Goal: Task Accomplishment & Management: Manage account settings

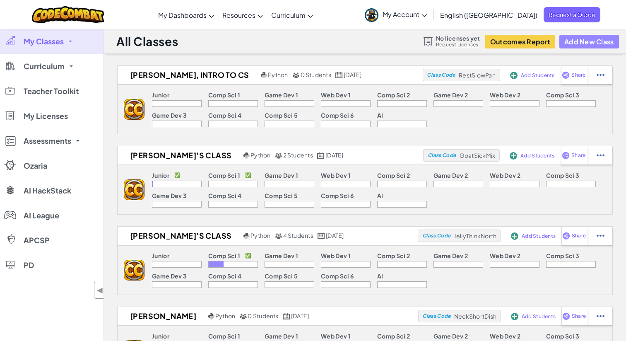
click at [594, 45] on button "Add New Class" at bounding box center [589, 42] width 60 height 14
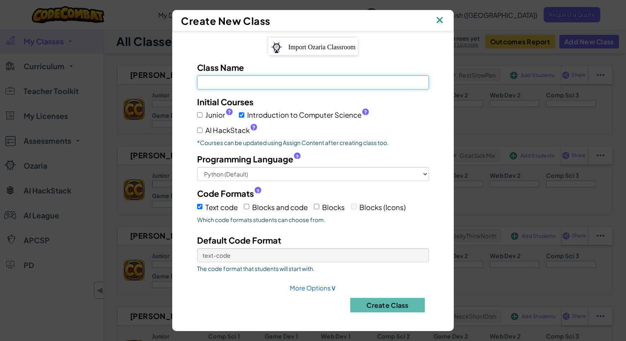
click at [395, 84] on input "Class Name Field is required" at bounding box center [313, 82] width 232 height 14
type input "[PERSON_NAME]"
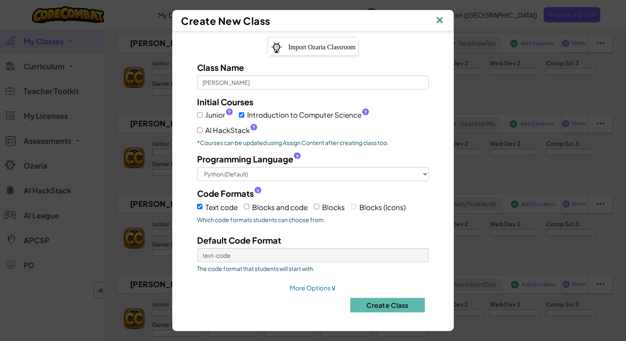
scroll to position [46, 0]
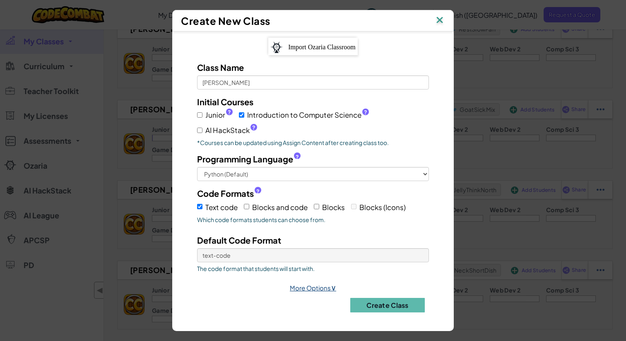
click at [325, 290] on link "More Options ∨" at bounding box center [313, 288] width 46 height 8
select select
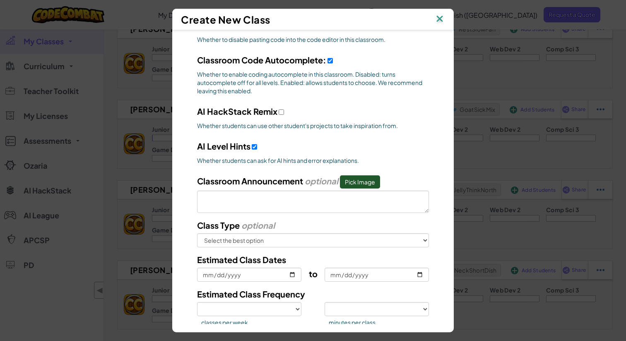
scroll to position [348, 0]
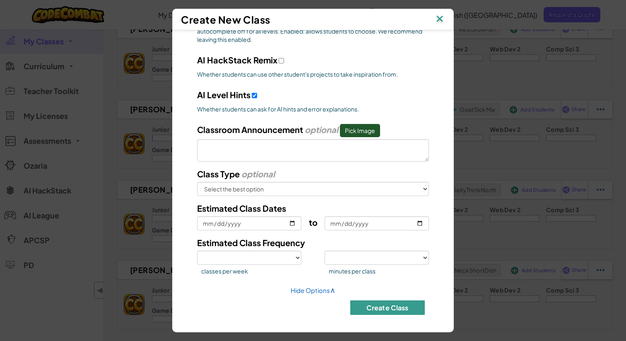
click at [369, 305] on button "Create Class" at bounding box center [387, 307] width 75 height 14
select select
click at [321, 287] on link "Hide Options ∧" at bounding box center [313, 290] width 45 height 8
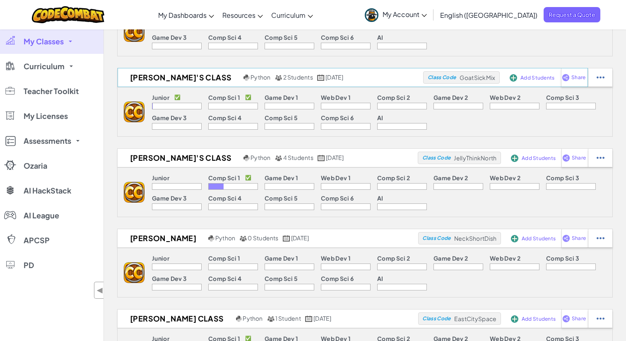
scroll to position [0, 0]
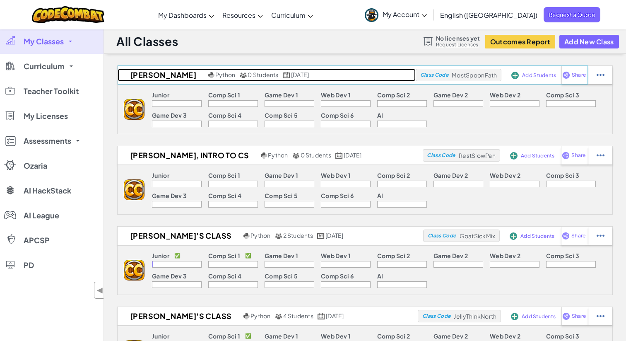
click at [179, 72] on h2 "[PERSON_NAME]" at bounding box center [162, 75] width 89 height 12
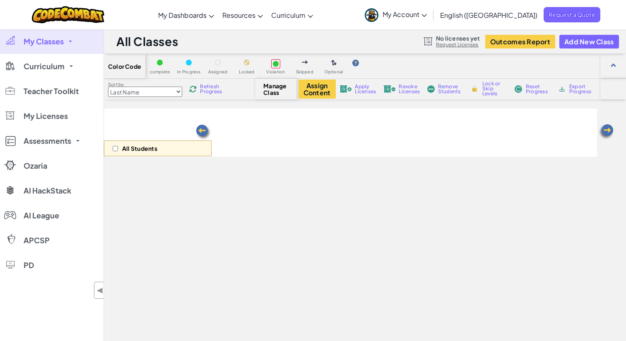
click at [340, 55] on div "Color Code complete In Progress Assigned Locked Violation Skipped Optional" at bounding box center [365, 66] width 522 height 25
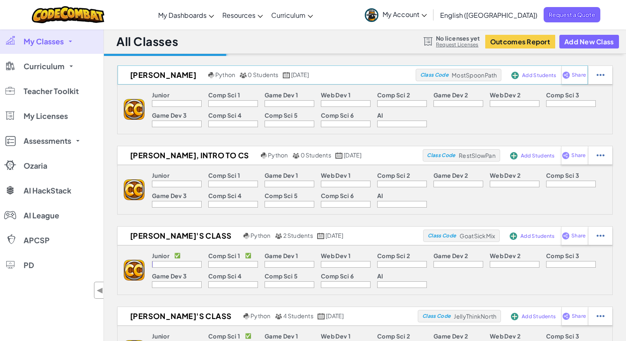
click at [531, 76] on span "Add Students" at bounding box center [539, 75] width 34 height 5
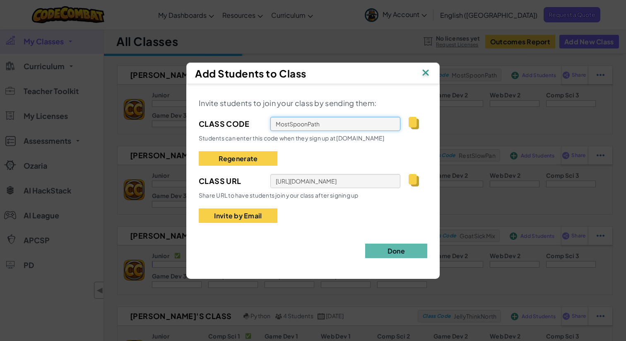
click at [381, 122] on input "MostSpoonPath" at bounding box center [335, 124] width 130 height 14
select select "560f1a9f22961295f9427742"
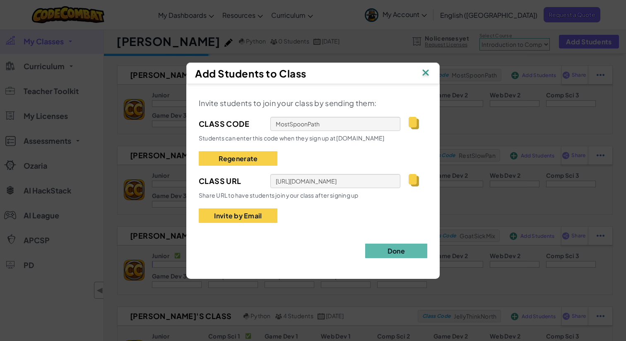
click at [424, 77] on img at bounding box center [425, 73] width 11 height 12
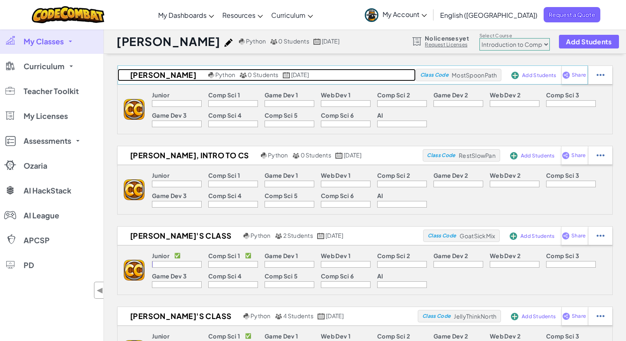
click at [201, 76] on h2 "[PERSON_NAME]" at bounding box center [162, 75] width 89 height 12
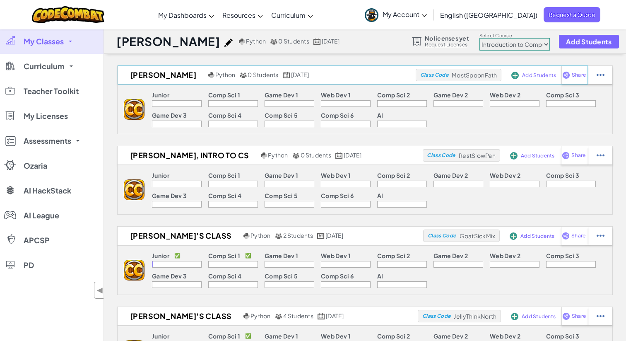
select select "560f1a9f22961295f9427742"
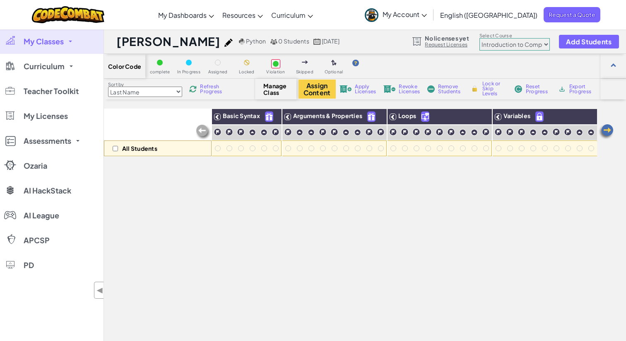
click at [214, 41] on h1 "[PERSON_NAME]" at bounding box center [168, 42] width 104 height 16
click at [224, 41] on img at bounding box center [228, 43] width 8 height 8
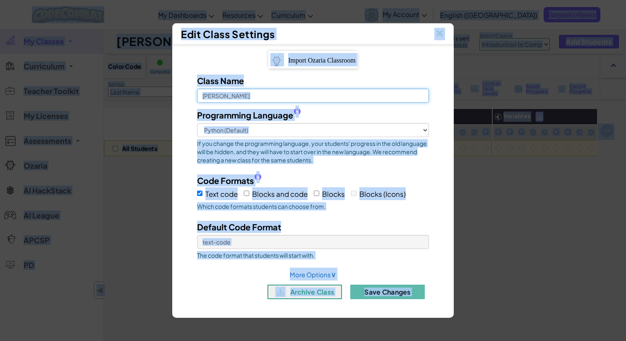
click at [263, 97] on input "[PERSON_NAME]" at bounding box center [313, 96] width 232 height 14
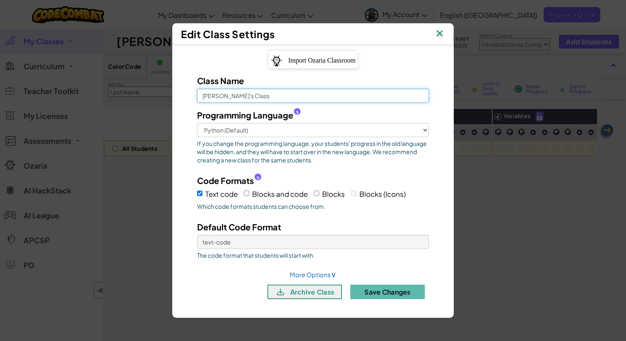
type input "[PERSON_NAME]'s Class"
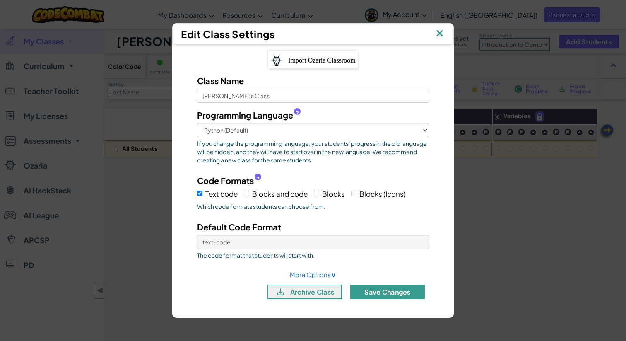
click at [368, 296] on button "Save Changes" at bounding box center [387, 291] width 75 height 14
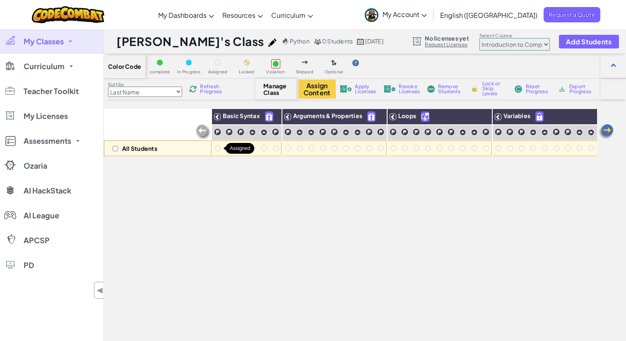
click at [221, 147] on div at bounding box center [217, 148] width 9 height 9
click at [219, 148] on div at bounding box center [218, 148] width 6 height 6
click at [122, 149] on p "All Students" at bounding box center [139, 148] width 35 height 7
click at [118, 148] on input "checkbox" at bounding box center [115, 148] width 5 height 5
click at [116, 148] on input "checkbox" at bounding box center [115, 148] width 5 height 5
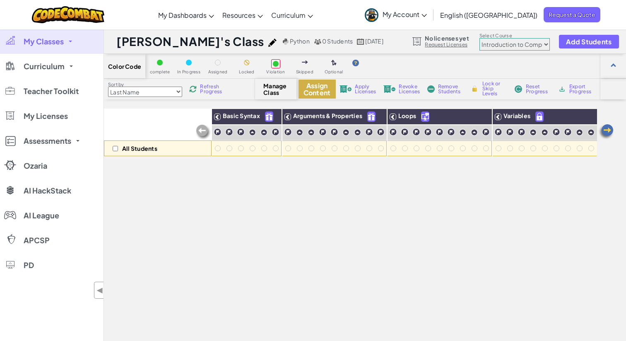
click at [321, 89] on button "Assign Content" at bounding box center [317, 88] width 37 height 19
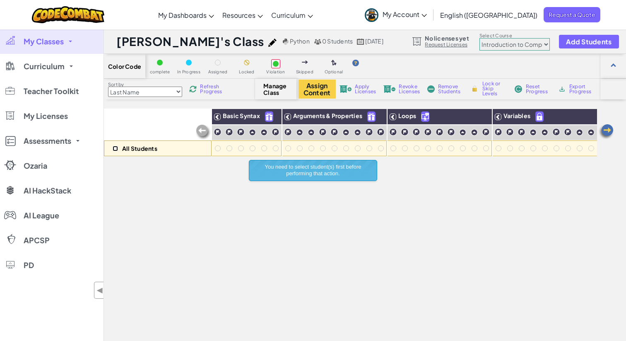
click at [117, 149] on input "checkbox" at bounding box center [115, 148] width 5 height 5
checkbox input "true"
click at [325, 87] on button "Assign Content" at bounding box center [317, 88] width 37 height 19
click at [432, 171] on div "All Students Basic Syntax Arguments & Properties Loops Variables" at bounding box center [350, 257] width 493 height 299
click at [596, 38] on span "Add Students" at bounding box center [589, 41] width 46 height 7
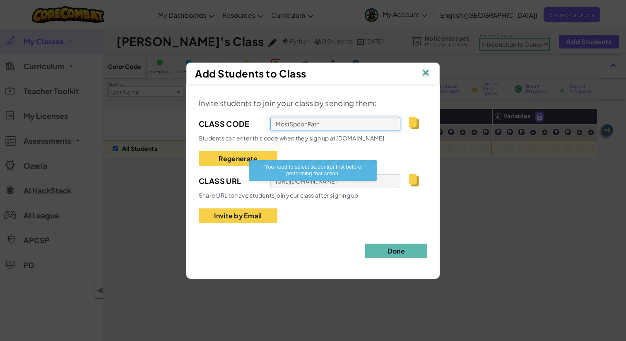
click at [327, 120] on input "MostSpoonPath" at bounding box center [335, 124] width 130 height 14
click at [326, 123] on input "MostSpoonPath" at bounding box center [335, 124] width 130 height 14
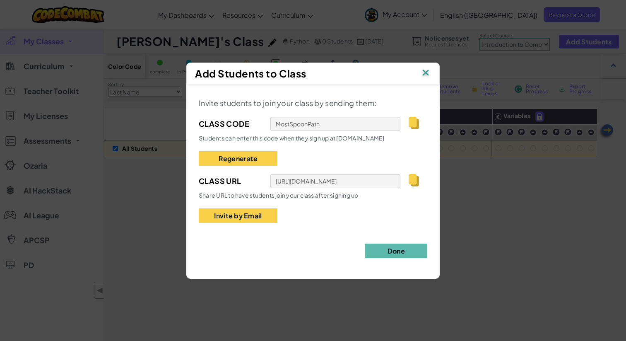
click at [427, 75] on img at bounding box center [425, 73] width 11 height 12
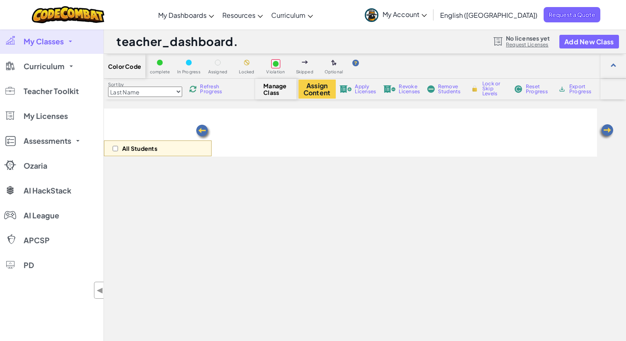
select select "560f1a9f22961295f9427742"
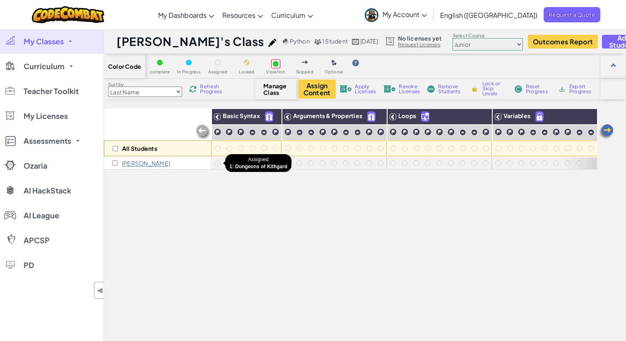
click at [223, 164] on div at bounding box center [218, 163] width 12 height 12
click at [287, 162] on div at bounding box center [288, 163] width 6 height 6
click at [293, 162] on div at bounding box center [288, 163] width 12 height 12
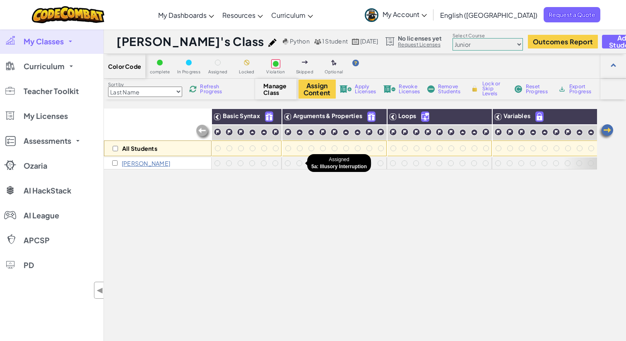
click at [296, 162] on div at bounding box center [299, 163] width 6 height 6
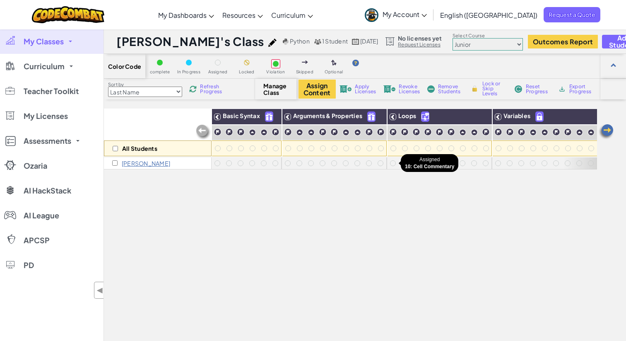
click at [395, 163] on div at bounding box center [393, 163] width 6 height 6
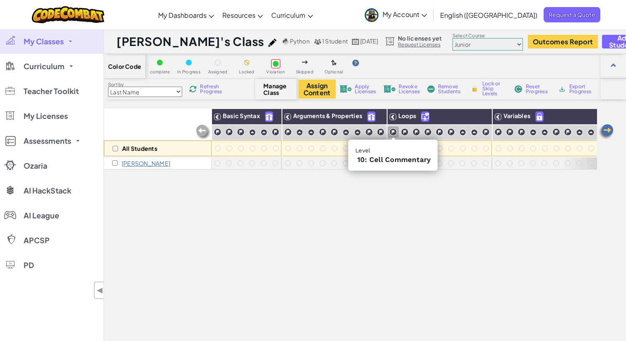
click at [394, 132] on img at bounding box center [393, 132] width 8 height 8
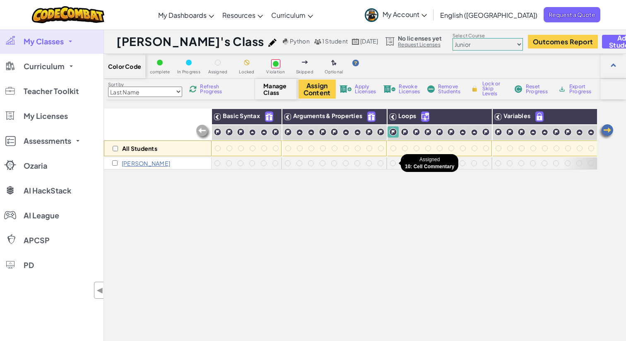
click at [391, 161] on div at bounding box center [393, 163] width 6 height 6
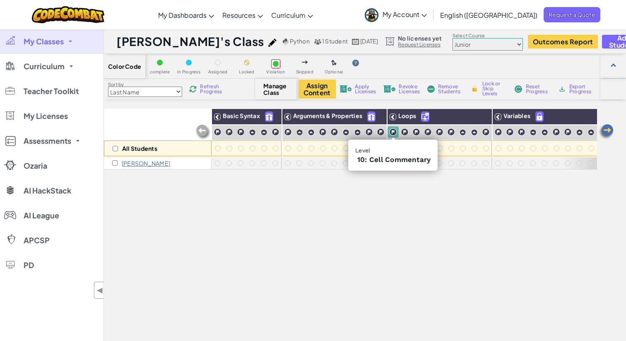
click at [395, 132] on img at bounding box center [393, 132] width 8 height 8
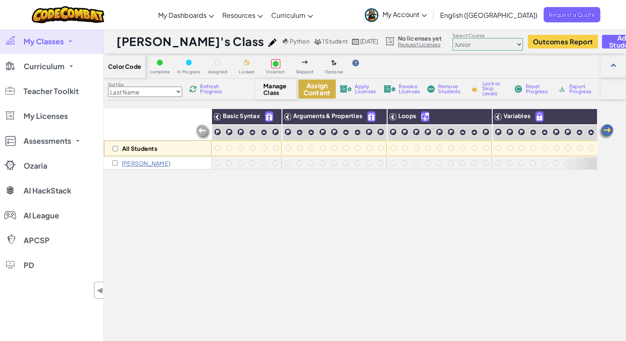
click at [325, 91] on button "Assign Content" at bounding box center [317, 88] width 37 height 19
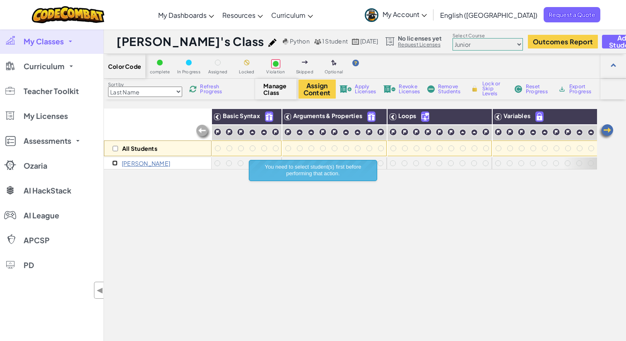
click at [113, 160] on input "checkbox" at bounding box center [114, 162] width 5 height 5
checkbox input "true"
click at [322, 88] on button "Assign Content" at bounding box center [317, 88] width 37 height 19
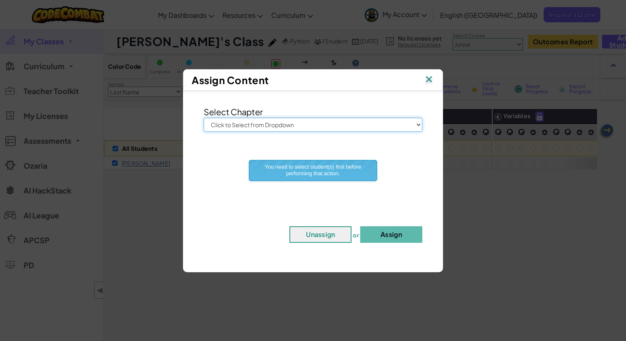
click at [308, 125] on select "Click to Select from Dropdown Junior Introduction to Computer Science Game Deve…" at bounding box center [313, 125] width 219 height 14
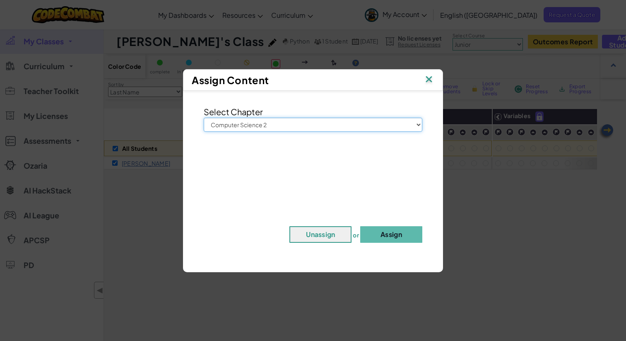
click at [204, 118] on select "Click to Select from Dropdown Junior Introduction to Computer Science Game Deve…" at bounding box center [313, 125] width 219 height 14
click at [351, 123] on select "Click to Select from Dropdown Junior Introduction to Computer Science Game Deve…" at bounding box center [313, 125] width 219 height 14
click at [204, 118] on select "Click to Select from Dropdown Junior Introduction to Computer Science Game Deve…" at bounding box center [313, 125] width 219 height 14
click at [346, 123] on select "Click to Select from Dropdown Junior Introduction to Computer Science Game Deve…" at bounding box center [313, 125] width 219 height 14
select select "Computer Science 2"
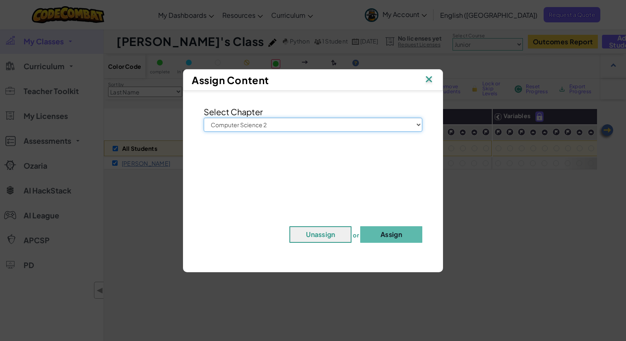
click at [204, 118] on select "Click to Select from Dropdown Junior Introduction to Computer Science Game Deve…" at bounding box center [313, 125] width 219 height 14
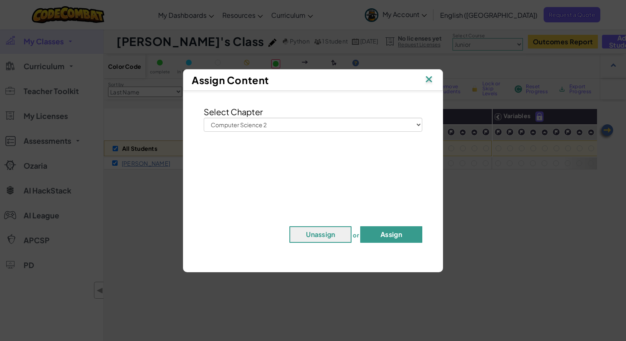
click at [383, 237] on button "Assign" at bounding box center [391, 234] width 62 height 17
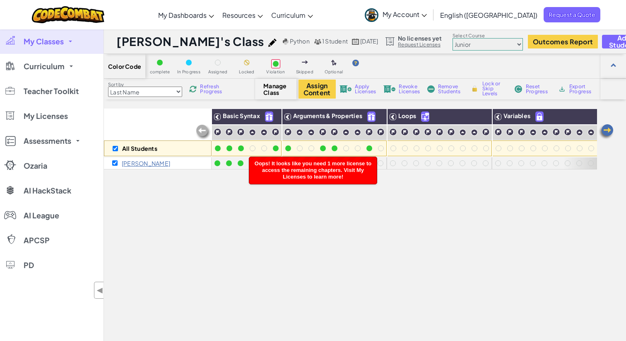
click at [317, 176] on span "Oops! It looks like you need 1 more license to access the remaining chapters. V…" at bounding box center [313, 169] width 117 height 19
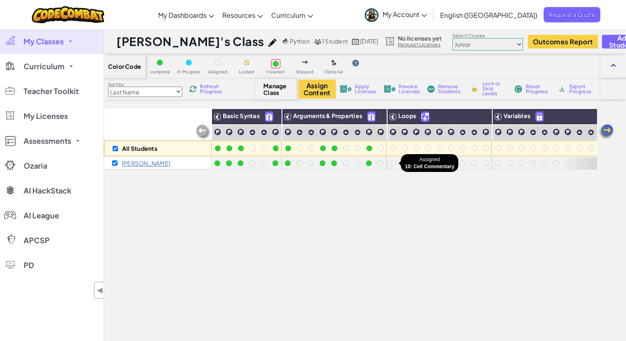
click at [391, 163] on div at bounding box center [393, 163] width 6 height 6
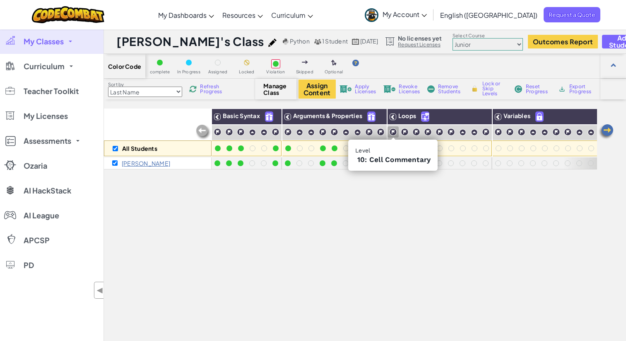
click at [393, 129] on img at bounding box center [393, 132] width 8 height 8
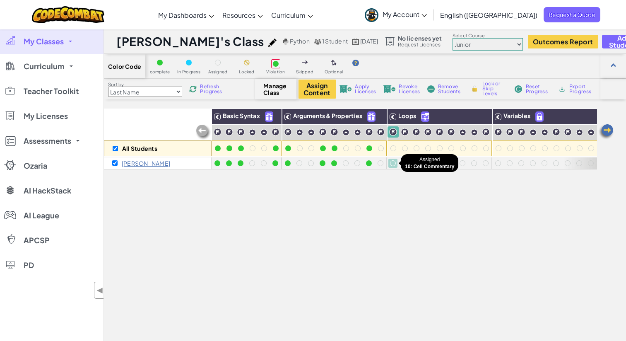
click at [394, 160] on div at bounding box center [393, 163] width 6 height 6
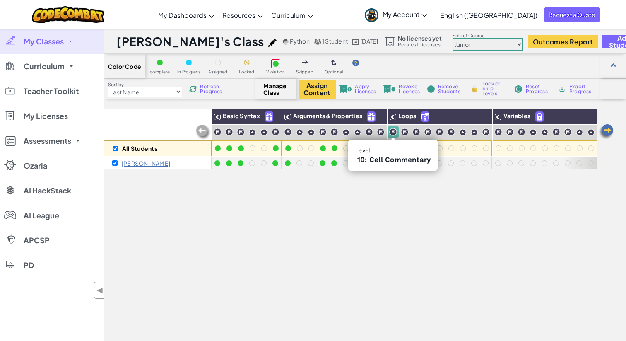
click at [393, 133] on img at bounding box center [393, 132] width 8 height 8
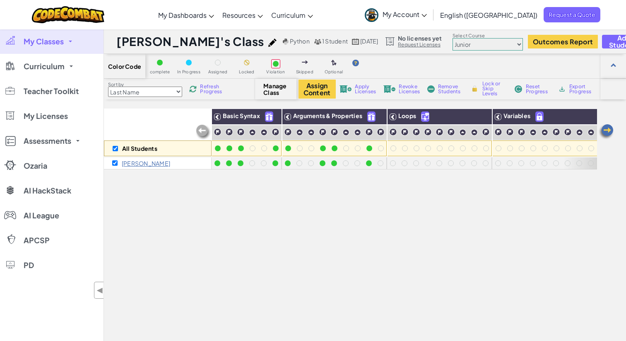
click at [368, 96] on div "Assign Content Apply Licenses Revoke Licenses Remove Students Lock or Skip Leve…" at bounding box center [444, 88] width 290 height 19
click at [363, 89] on span "Apply Licenses" at bounding box center [365, 89] width 21 height 10
click at [398, 45] on link "Request Licenses" at bounding box center [420, 44] width 44 height 7
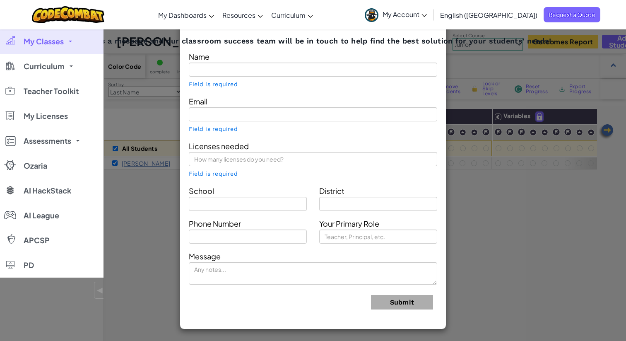
type input "[PERSON_NAME]"
type input "tribeca@thecoderschool.com"
type input "TheCoderSchool"
type input "New York"
type input "Parent"
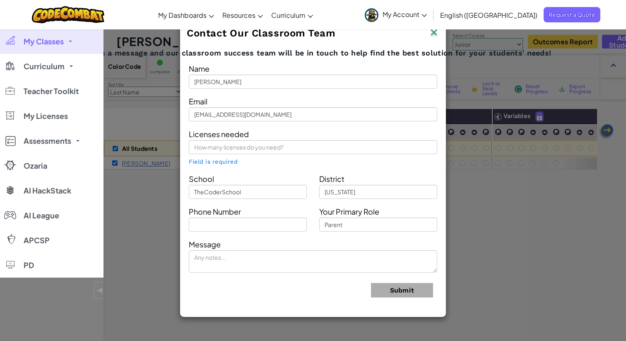
click at [437, 33] on img at bounding box center [434, 33] width 11 height 12
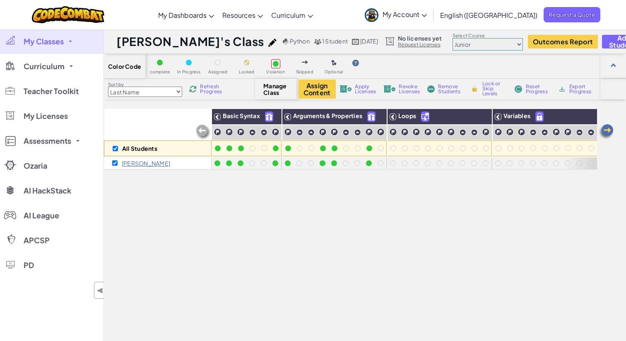
click at [460, 46] on select "Junior Introduction to Computer Science Game Development 1 Web Development 1 Co…" at bounding box center [488, 44] width 70 height 12
click at [453, 38] on select "Junior Introduction to Computer Science Game Development 1 Web Development 1 Co…" at bounding box center [488, 44] width 70 height 12
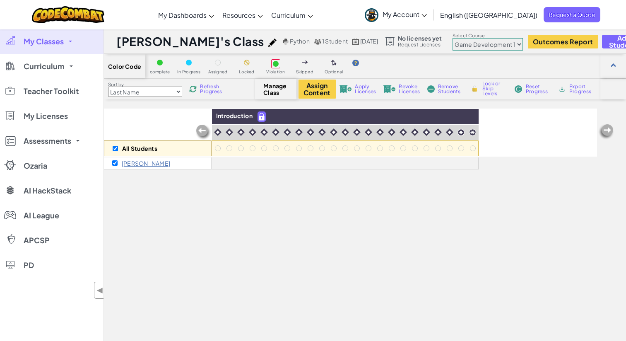
click at [453, 43] on select "Junior Introduction to Computer Science Game Development 1 Web Development 1 Co…" at bounding box center [488, 44] width 70 height 12
click at [453, 38] on select "Junior Introduction to Computer Science Game Development 1 Web Development 1 Co…" at bounding box center [488, 44] width 70 height 12
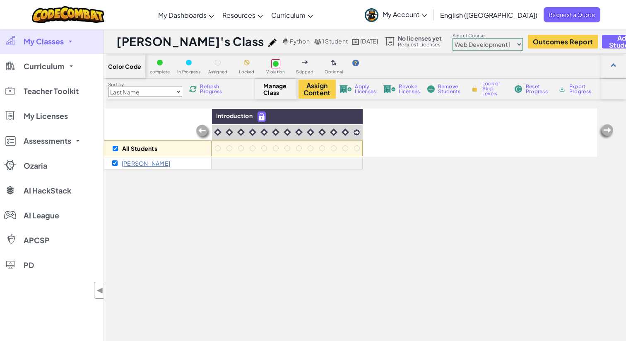
click at [453, 45] on select "Junior Introduction to Computer Science Game Development 1 Web Development 1 Co…" at bounding box center [488, 44] width 70 height 12
click at [453, 38] on select "Junior Introduction to Computer Science Game Development 1 Web Development 1 Co…" at bounding box center [488, 44] width 70 height 12
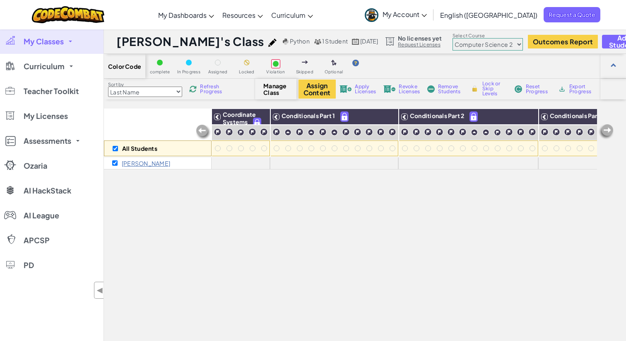
click at [453, 41] on select "Junior Introduction to Computer Science Game Development 1 Web Development 1 Co…" at bounding box center [488, 44] width 70 height 12
click at [453, 38] on select "Junior Introduction to Computer Science Game Development 1 Web Development 1 Co…" at bounding box center [488, 44] width 70 height 12
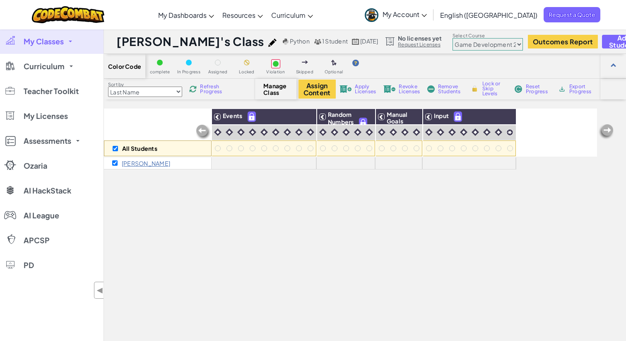
click at [453, 49] on select "Junior Introduction to Computer Science Game Development 1 Web Development 1 Co…" at bounding box center [488, 44] width 70 height 12
click at [453, 38] on select "Junior Introduction to Computer Science Game Development 1 Web Development 1 Co…" at bounding box center [488, 44] width 70 height 12
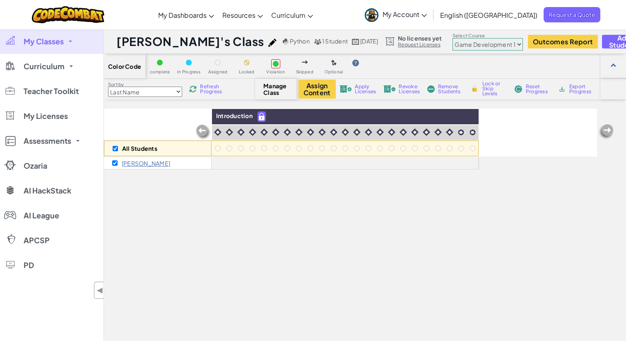
click at [453, 46] on select "Junior Introduction to Computer Science Game Development 1 Web Development 1 Co…" at bounding box center [488, 44] width 70 height 12
select select "560f1a9f22961295f9427742"
click at [453, 38] on select "Junior Introduction to Computer Science Game Development 1 Web Development 1 Co…" at bounding box center [488, 44] width 70 height 12
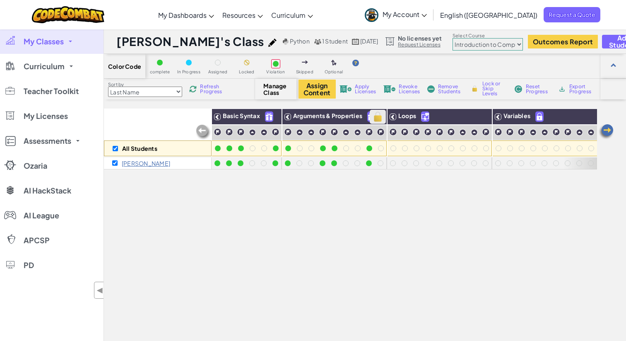
click at [376, 121] on img at bounding box center [378, 117] width 14 height 12
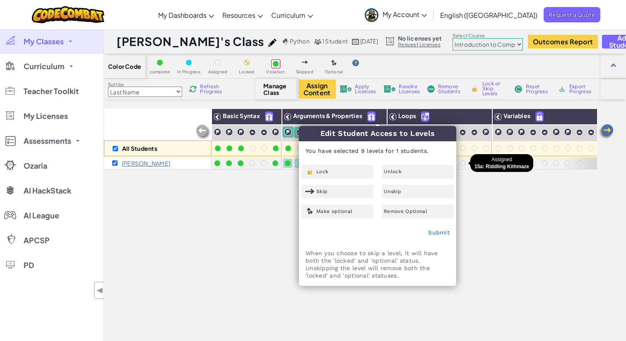
click at [467, 161] on div at bounding box center [463, 163] width 12 height 12
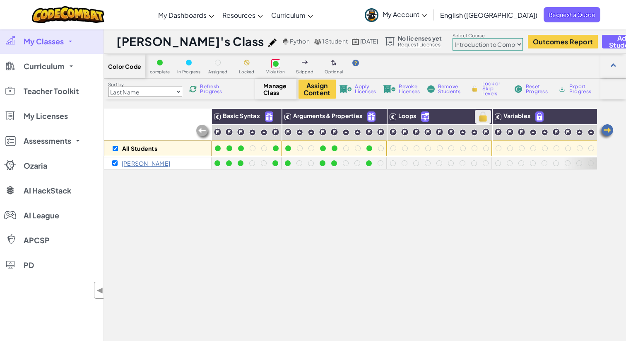
click at [480, 116] on img at bounding box center [483, 117] width 14 height 12
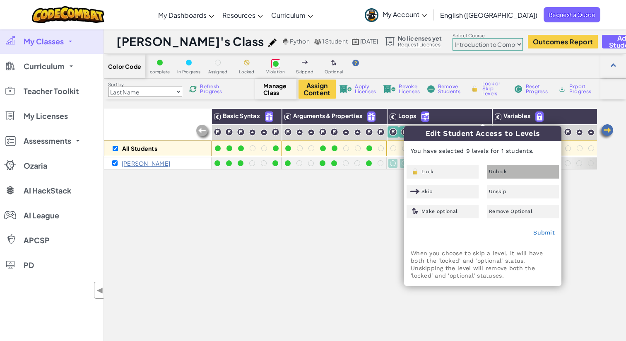
click at [492, 173] on span "Unlock" at bounding box center [498, 171] width 18 height 5
click at [541, 230] on link "Submit" at bounding box center [544, 232] width 22 height 7
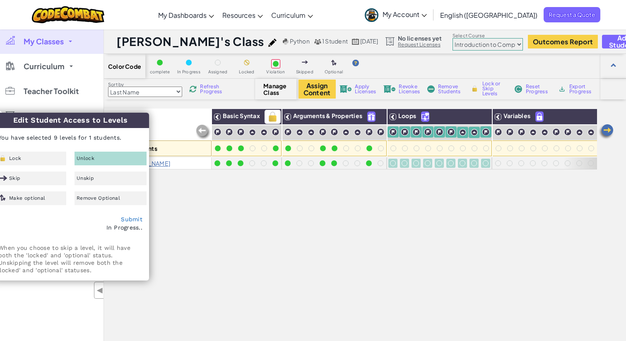
checkbox input "false"
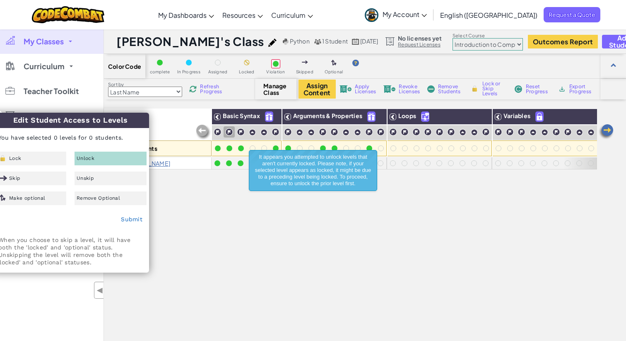
drag, startPoint x: 111, startPoint y: 123, endPoint x: 129, endPoint y: 143, distance: 26.1
click at [129, 143] on div "Edit Student Access to Levels You have selected 0 levels for 0 students. Lock U…" at bounding box center [70, 192] width 157 height 159
click at [108, 131] on p "You have selected 0 levels for 0 students." at bounding box center [70, 138] width 157 height 20
click at [396, 171] on div "All Students Basic Syntax Arguments & Properties Loops Variables Benjamin r" at bounding box center [350, 257] width 493 height 299
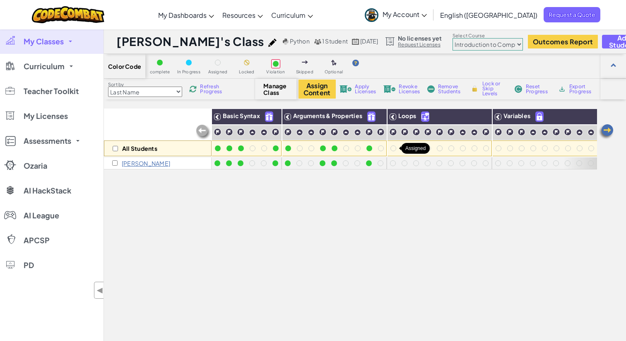
click at [393, 147] on div at bounding box center [393, 148] width 6 height 6
click at [391, 163] on div at bounding box center [393, 163] width 6 height 6
click at [482, 123] on img at bounding box center [483, 117] width 14 height 12
checkbox input "true"
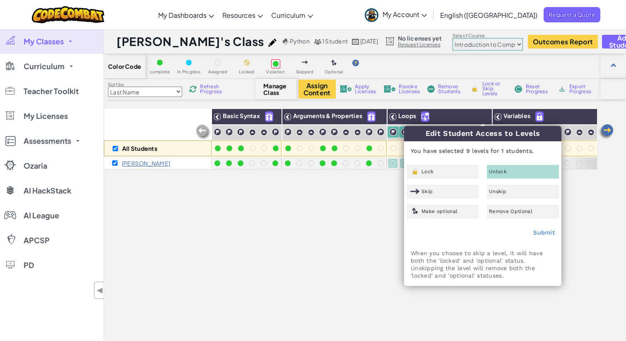
click at [497, 177] on div "Unlock" at bounding box center [523, 172] width 72 height 14
click at [447, 167] on div "Lock" at bounding box center [443, 172] width 72 height 14
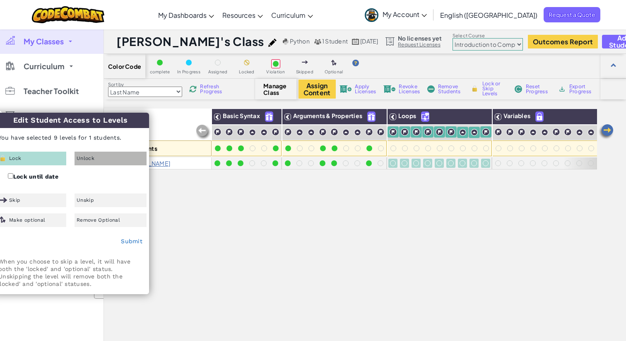
click at [89, 160] on span "Unlock" at bounding box center [86, 158] width 18 height 5
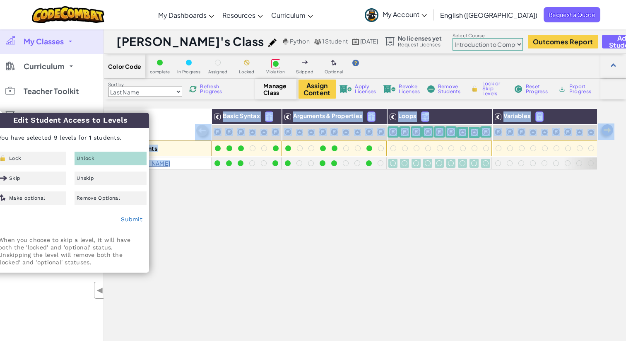
drag, startPoint x: 92, startPoint y: 115, endPoint x: 155, endPoint y: 106, distance: 63.5
checkbox input "false"
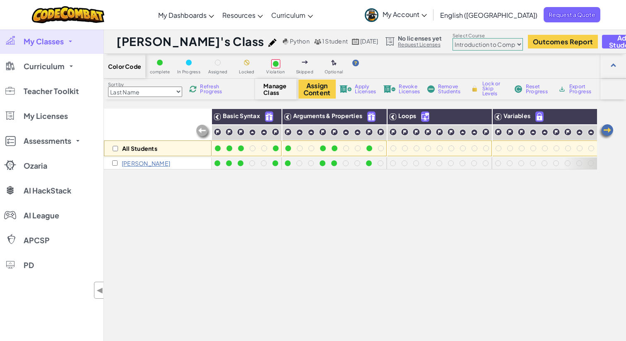
click at [365, 189] on div "All Students Basic Syntax Arguments & Properties Loops Variables Benjamin r" at bounding box center [350, 257] width 493 height 299
click at [481, 114] on img at bounding box center [483, 117] width 14 height 12
checkbox input "true"
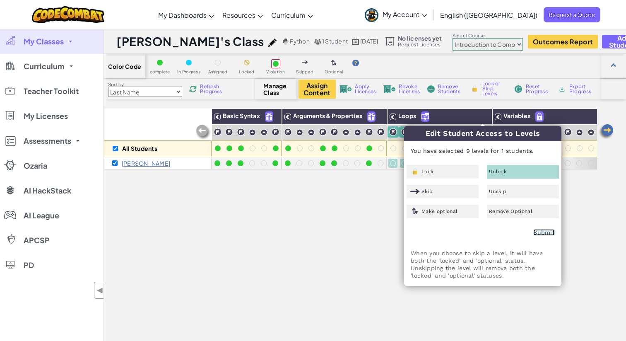
click at [538, 231] on link "Submit" at bounding box center [544, 232] width 22 height 7
checkbox input "false"
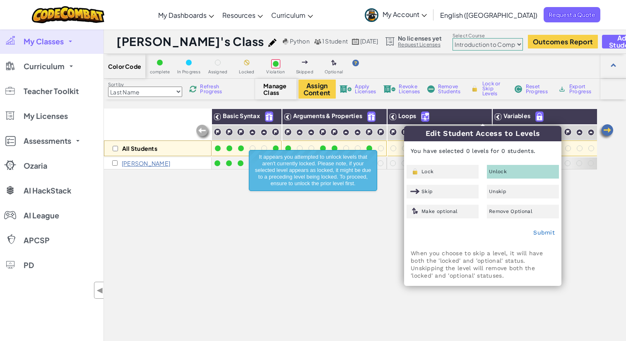
click at [320, 222] on div "All Students Basic Syntax Arguments & Properties Loops Variables Benjamin r" at bounding box center [350, 257] width 493 height 299
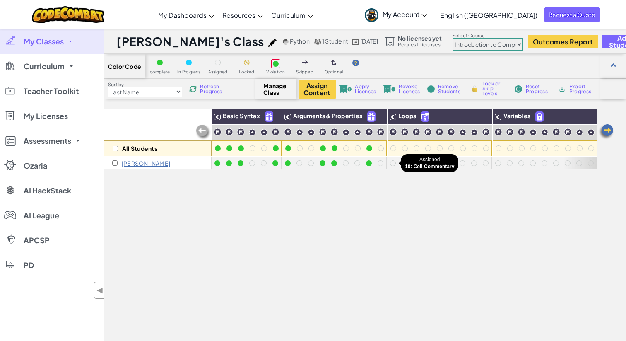
click at [394, 163] on div at bounding box center [393, 163] width 6 height 6
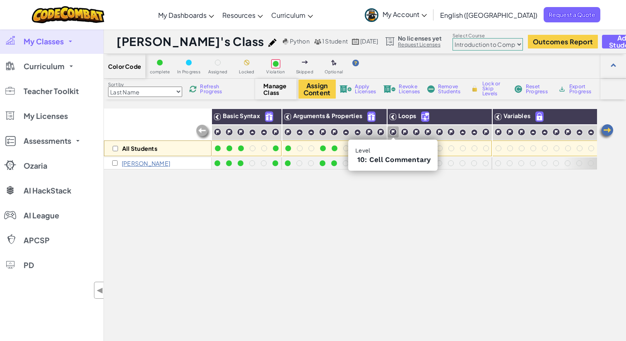
click at [394, 132] on img at bounding box center [393, 132] width 8 height 8
click at [405, 132] on img at bounding box center [405, 132] width 8 height 8
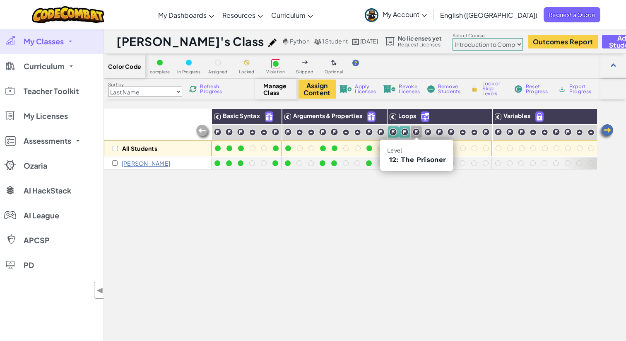
click at [419, 130] on img at bounding box center [416, 132] width 8 height 8
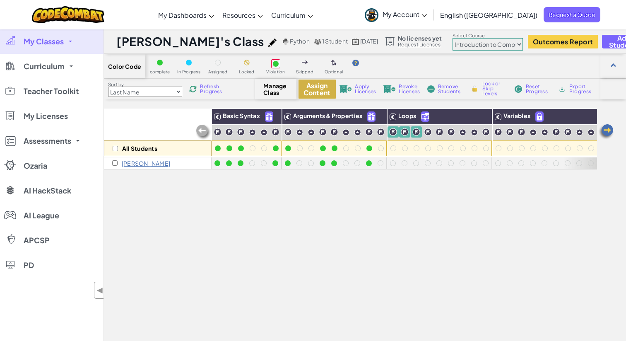
click at [325, 87] on button "Assign Content" at bounding box center [317, 88] width 37 height 19
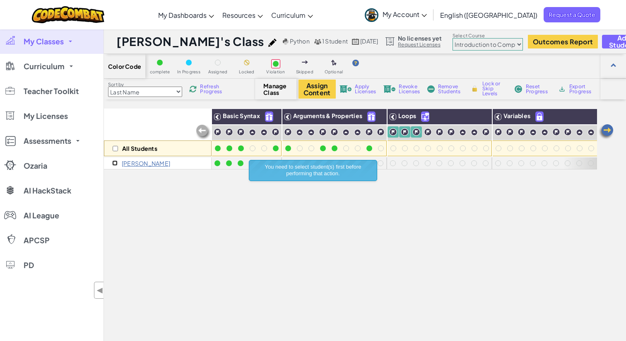
click at [117, 164] on input "checkbox" at bounding box center [114, 162] width 5 height 5
checkbox input "true"
click at [326, 97] on button "Assign Content" at bounding box center [317, 88] width 37 height 19
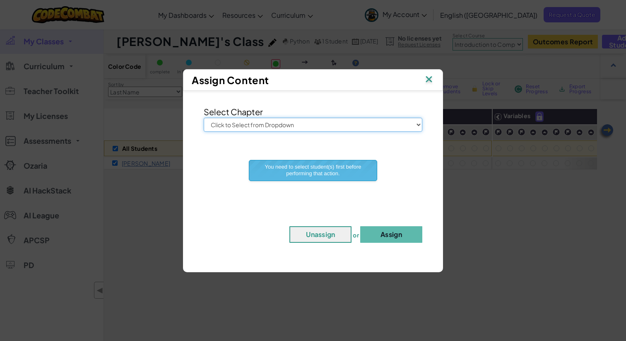
click at [364, 130] on select "Click to Select from Dropdown Junior Introduction to Computer Science Game Deve…" at bounding box center [313, 125] width 219 height 14
drag, startPoint x: 433, startPoint y: 80, endPoint x: 428, endPoint y: 83, distance: 5.2
click at [428, 84] on img at bounding box center [429, 80] width 11 height 12
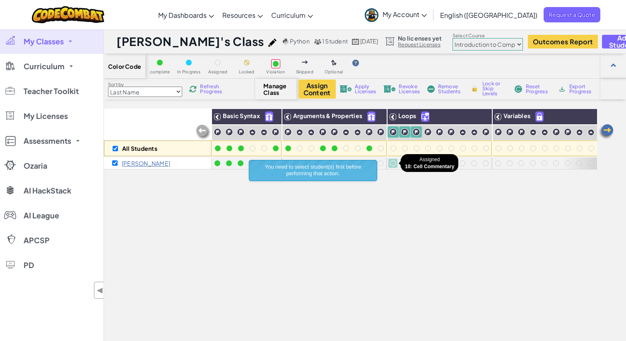
click at [392, 163] on div at bounding box center [393, 163] width 6 height 6
click at [402, 163] on div at bounding box center [405, 163] width 6 height 6
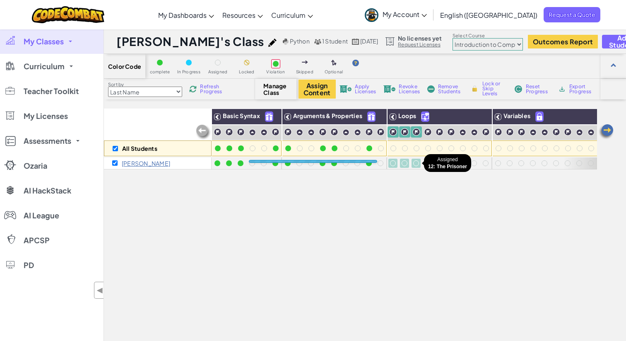
click at [415, 162] on div at bounding box center [416, 163] width 6 height 6
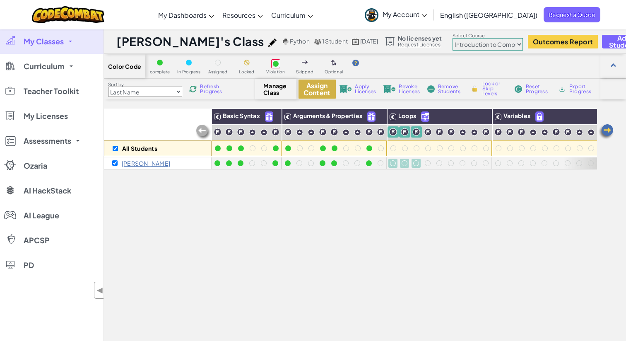
click at [306, 84] on button "Assign Content" at bounding box center [317, 88] width 37 height 19
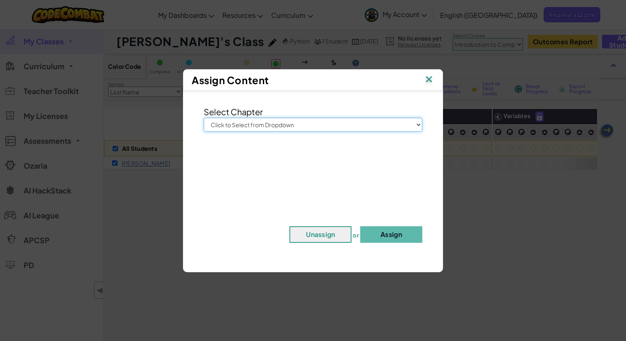
click at [335, 125] on select "Click to Select from Dropdown Junior Introduction to Computer Science Game Deve…" at bounding box center [313, 125] width 219 height 14
select select "Introduction to Computer Science"
click at [204, 118] on select "Click to Select from Dropdown Junior Introduction to Computer Science Game Deve…" at bounding box center [313, 125] width 219 height 14
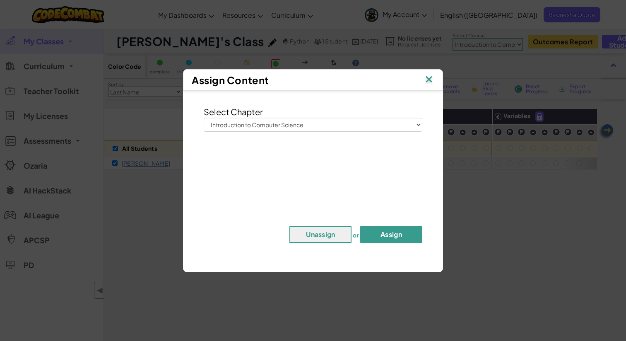
click at [388, 232] on button "Assign" at bounding box center [391, 234] width 62 height 17
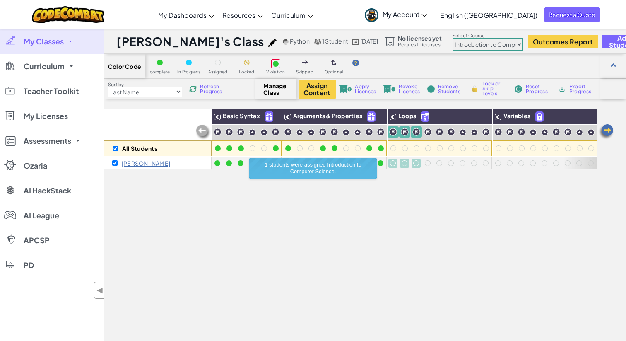
click at [407, 185] on div "All Students Basic Syntax Arguments & Properties Loops Variables Benjamin r" at bounding box center [350, 257] width 493 height 299
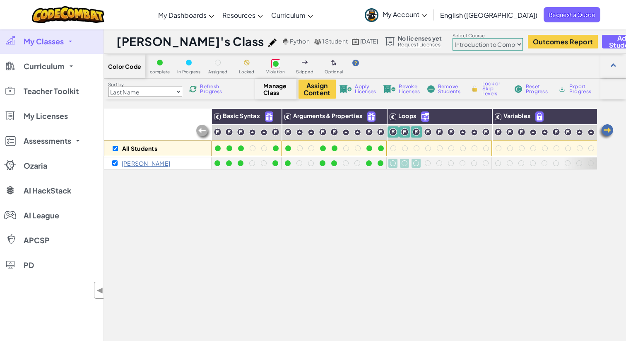
click at [215, 89] on span "Refresh Progress" at bounding box center [213, 89] width 26 height 10
click at [393, 163] on div at bounding box center [393, 163] width 6 height 6
click at [352, 65] on div "complete In Progress Assigned Locked Violation Skipped Optional" at bounding box center [256, 66] width 222 height 16
click at [608, 131] on img at bounding box center [606, 131] width 17 height 17
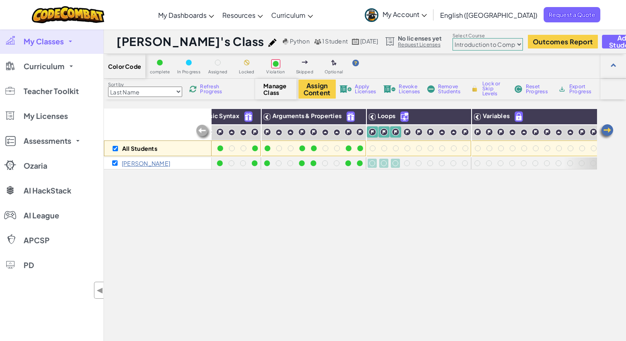
scroll to position [0, 58]
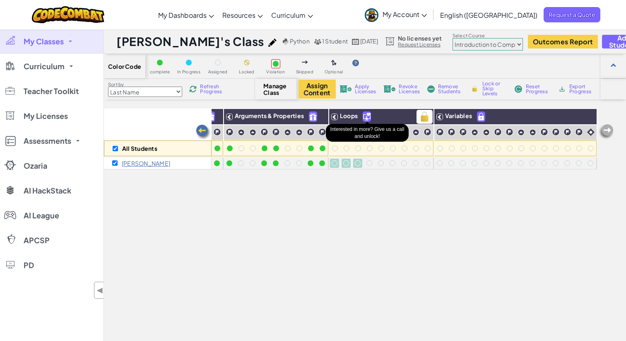
click at [369, 116] on img at bounding box center [366, 117] width 7 height 10
